Goal: Task Accomplishment & Management: Complete application form

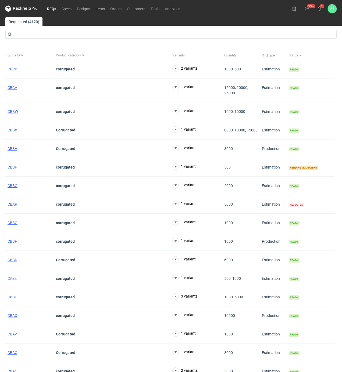
click at [52, 6] on link "RFQs" at bounding box center [51, 8] width 15 height 6
click at [322, 10] on button "1" at bounding box center [319, 8] width 9 height 9
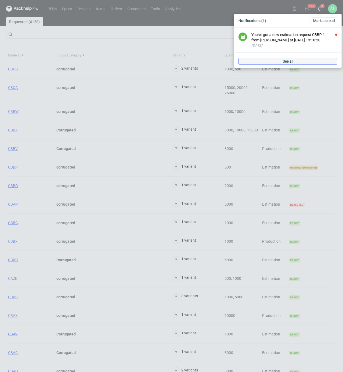
click at [303, 60] on link "See all" at bounding box center [288, 61] width 99 height 6
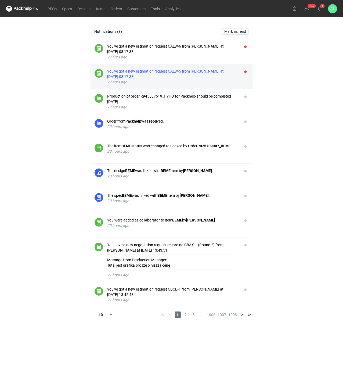
click at [226, 78] on div "You've got a new estimation request CALW-5 from [PERSON_NAME] at [DATE] 08:17:3…" at bounding box center [173, 74] width 131 height 11
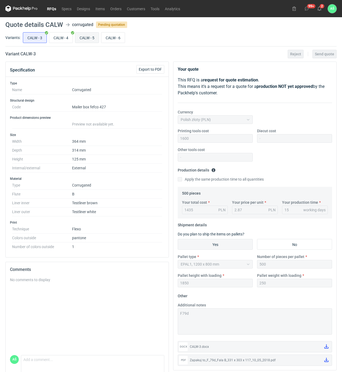
click at [81, 38] on input "CALW - 5" at bounding box center [86, 38] width 23 height 10
radio input "true"
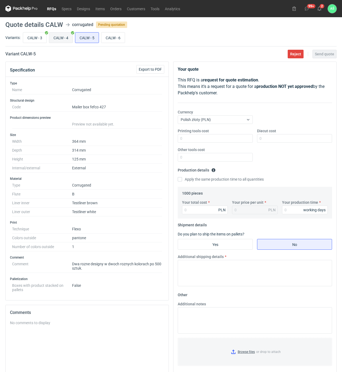
click at [67, 37] on input "CALW - 4" at bounding box center [60, 38] width 23 height 10
radio input "true"
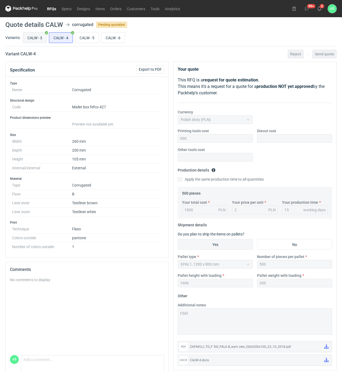
click at [41, 35] on input "CALW - 3" at bounding box center [34, 38] width 23 height 10
radio input "true"
click at [107, 38] on input "CALW - 6" at bounding box center [112, 38] width 23 height 10
radio input "true"
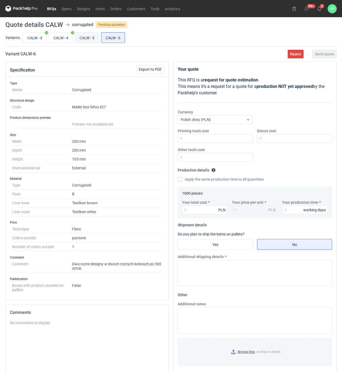
click at [96, 39] on input "CALW - 5" at bounding box center [86, 38] width 23 height 10
radio input "true"
click at [107, 38] on input "CALW - 6" at bounding box center [112, 38] width 23 height 10
radio input "true"
click at [97, 37] on input "CALW - 5" at bounding box center [86, 38] width 23 height 10
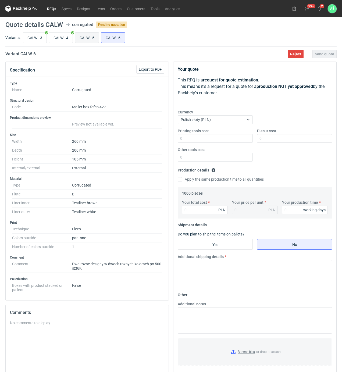
radio input "true"
click at [240, 138] on input "Printing tools cost" at bounding box center [215, 138] width 75 height 9
type input "3200"
type input "2870"
type input "2.87"
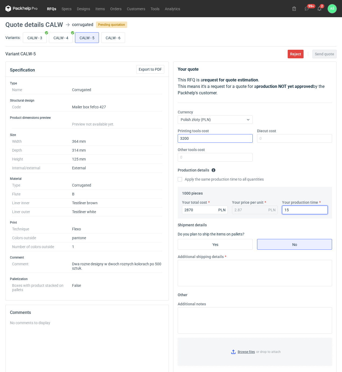
type input "15"
click at [225, 251] on fieldset "Shipment details Do you plan to ship the items on pallets? Yes No Additional sh…" at bounding box center [255, 256] width 154 height 70
click at [225, 247] on input "Yes" at bounding box center [215, 244] width 74 height 10
radio input "true"
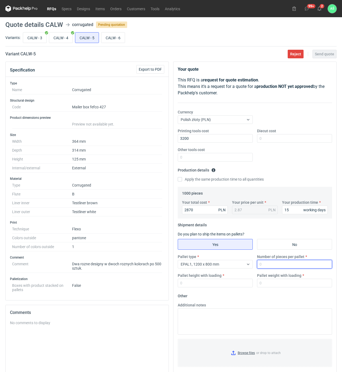
click at [265, 264] on input "Number of pieces per pallet" at bounding box center [294, 264] width 75 height 9
type input "500"
type input "1800"
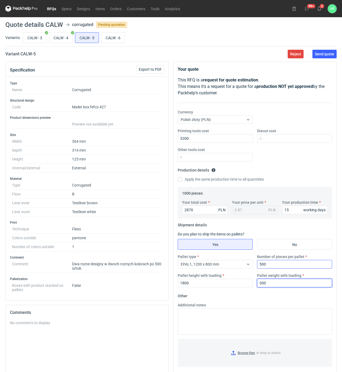
type input "300"
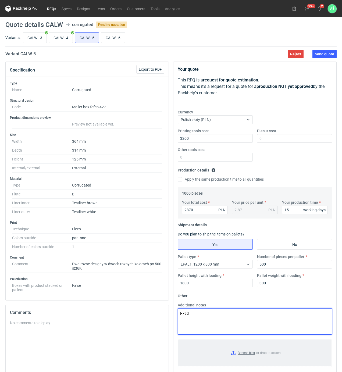
type textarea "F79d"
click at [241, 350] on input "Browse files or drop to attach" at bounding box center [254, 353] width 153 height 27
click at [321, 56] on button "Send quote" at bounding box center [324, 54] width 24 height 9
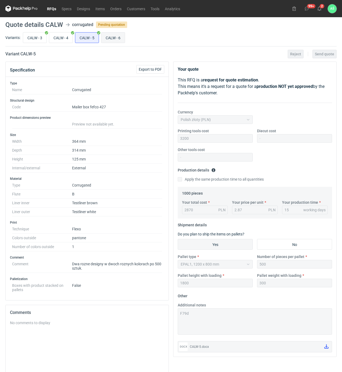
click at [117, 38] on input "CALW - 6" at bounding box center [112, 38] width 23 height 10
radio input "true"
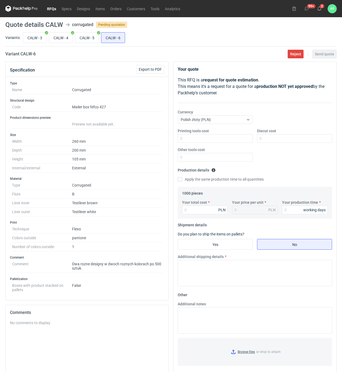
scroll to position [36, 0]
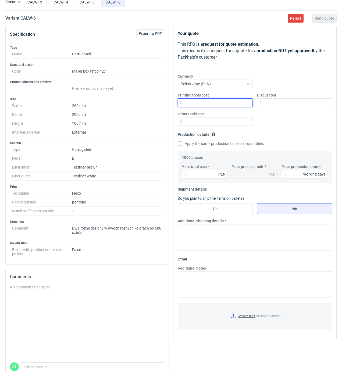
click at [238, 104] on input "Printing tools cost" at bounding box center [215, 102] width 75 height 9
type input "1800"
type input "2000"
type input "2"
type input "15"
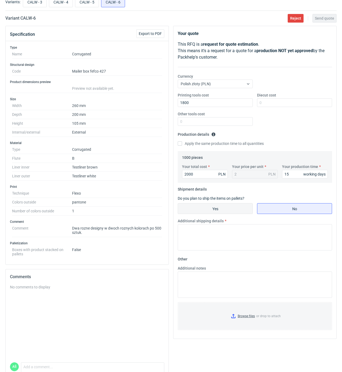
click at [218, 208] on input "Yes" at bounding box center [215, 208] width 74 height 10
radio input "true"
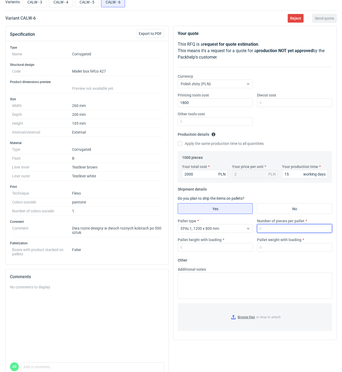
click at [263, 229] on input "Number of pieces per pallet" at bounding box center [294, 228] width 75 height 9
click at [256, 225] on div "Number of pieces per pallet 5000" at bounding box center [294, 225] width 79 height 15
click at [279, 226] on input "5000" at bounding box center [294, 228] width 75 height 9
type input "500"
type input "1800"
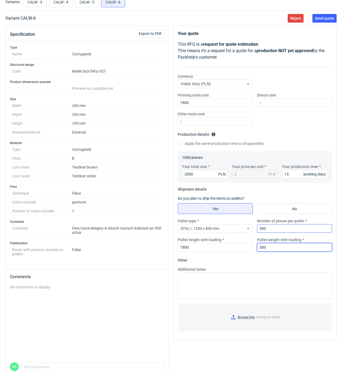
type input "300"
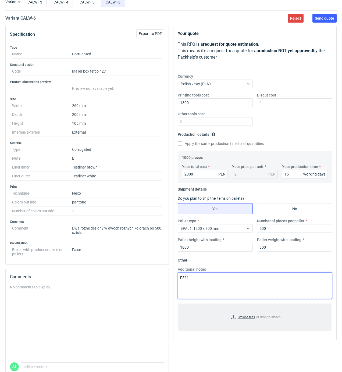
type textarea "F56f"
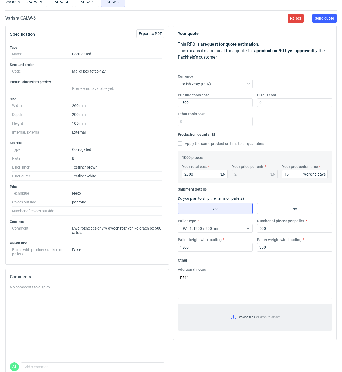
click at [250, 319] on input "Browse files or drop to attach" at bounding box center [254, 317] width 153 height 27
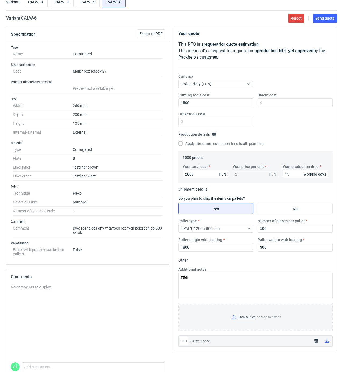
scroll to position [0, 0]
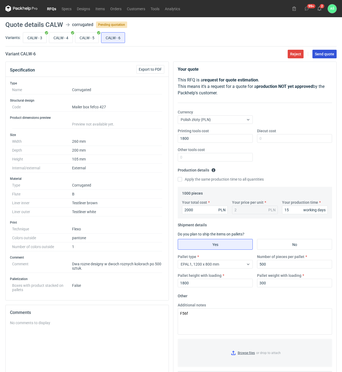
click at [322, 55] on span "Send quote" at bounding box center [324, 54] width 19 height 4
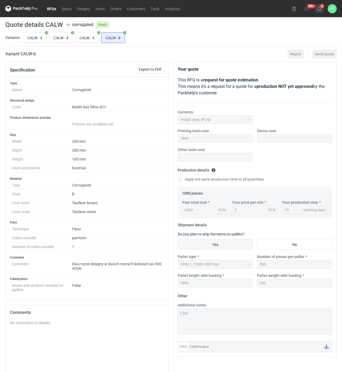
click at [318, 10] on use at bounding box center [319, 8] width 4 height 4
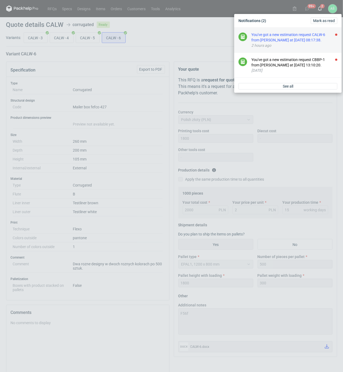
click at [310, 39] on div "You've got a new estimation request CALW-6 from [PERSON_NAME] at [DATE] 08:17:3…" at bounding box center [295, 37] width 86 height 11
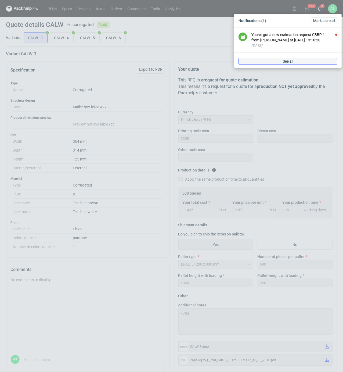
click at [258, 61] on link "See all" at bounding box center [288, 61] width 99 height 6
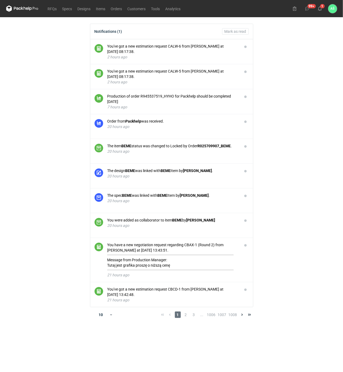
click at [297, 52] on main "Notifications (1) [PERSON_NAME] as read You've got a new estimation request CAL…" at bounding box center [171, 194] width 335 height 355
click at [119, 9] on link "Orders" at bounding box center [116, 8] width 17 height 6
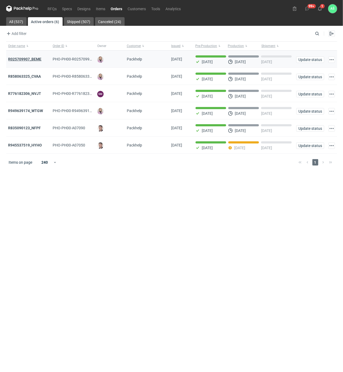
click at [23, 58] on strong "R025709907_BEME" at bounding box center [24, 59] width 33 height 4
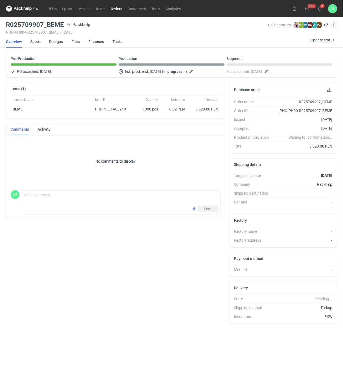
click at [53, 40] on link "Designs" at bounding box center [56, 42] width 14 height 12
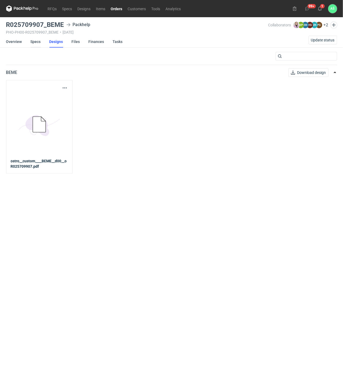
click at [36, 42] on link "Specs" at bounding box center [36, 42] width 10 height 12
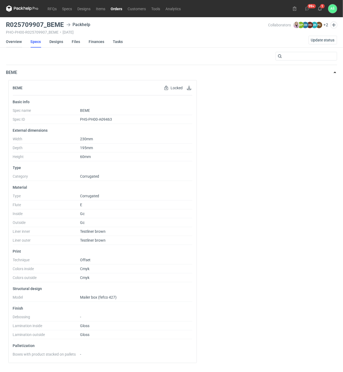
click at [17, 41] on link "Overview" at bounding box center [14, 42] width 16 height 12
